Goal: Find specific page/section

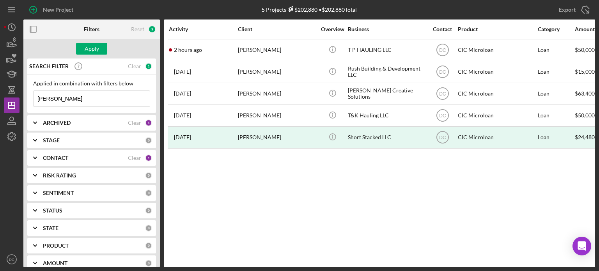
click at [123, 105] on input "[PERSON_NAME]" at bounding box center [92, 99] width 116 height 16
click at [72, 100] on input "[PERSON_NAME]" at bounding box center [92, 99] width 116 height 16
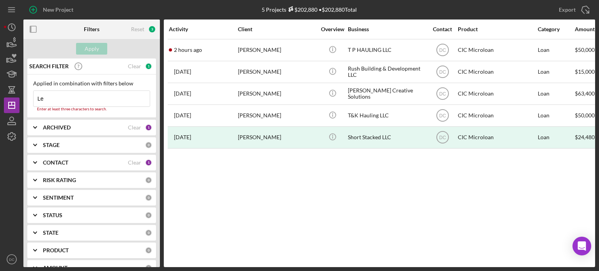
type input "L"
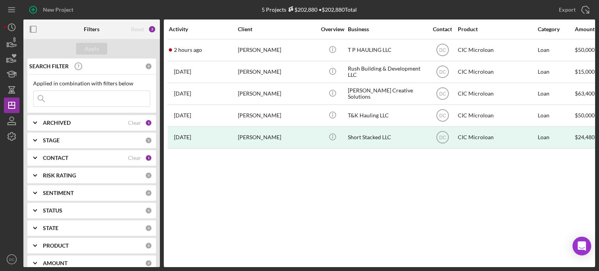
click at [86, 122] on div "ARCHIVED" at bounding box center [85, 123] width 85 height 6
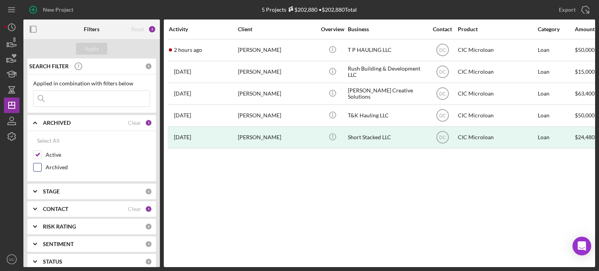
click at [38, 168] on input "Archived" at bounding box center [38, 167] width 8 height 8
checkbox input "true"
click at [94, 52] on div "Apply" at bounding box center [92, 49] width 14 height 12
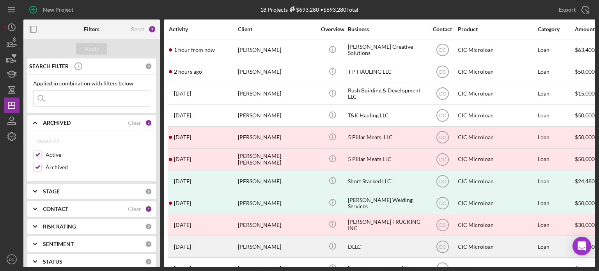
click at [299, 249] on div "[PERSON_NAME]" at bounding box center [277, 246] width 78 height 21
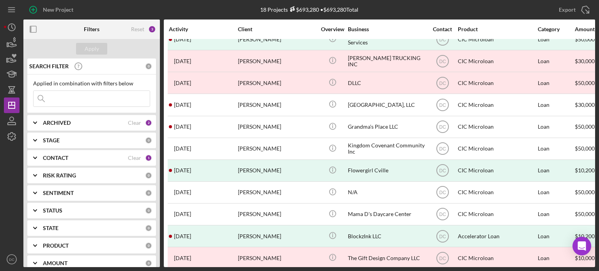
scroll to position [175, 0]
